Goal: Navigation & Orientation: Find specific page/section

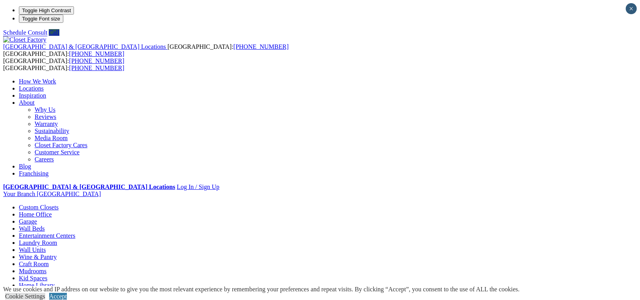
click at [44, 85] on link "Locations" at bounding box center [31, 88] width 25 height 7
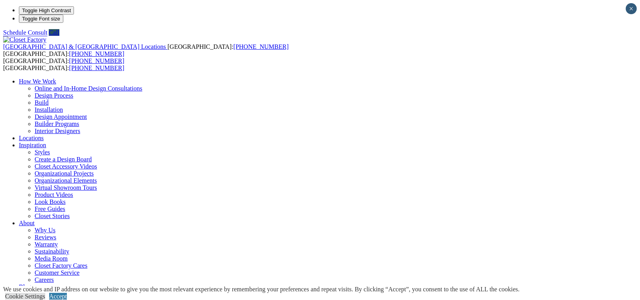
click at [50, 149] on link "Styles" at bounding box center [42, 152] width 15 height 7
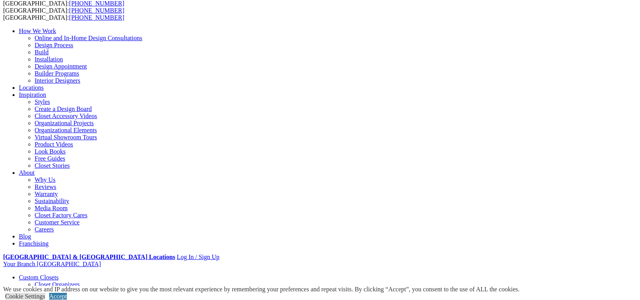
scroll to position [118, 0]
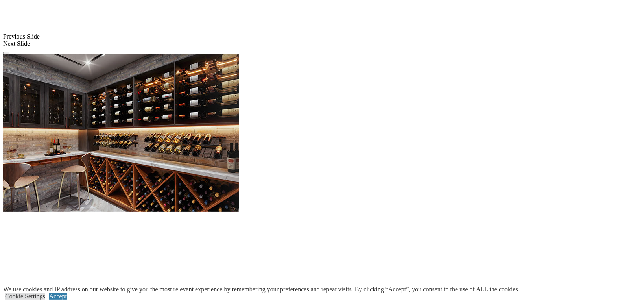
scroll to position [894, 0]
